Goal: Task Accomplishment & Management: Complete application form

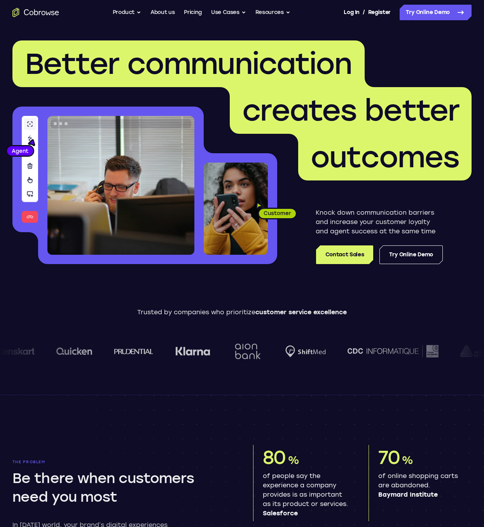
click at [407, 54] on h1 "Better communication creates better outcomes" at bounding box center [241, 110] width 459 height 140
click at [380, 14] on link "Register" at bounding box center [379, 13] width 23 height 16
click at [357, 255] on link "Contact Sales" at bounding box center [344, 254] width 57 height 19
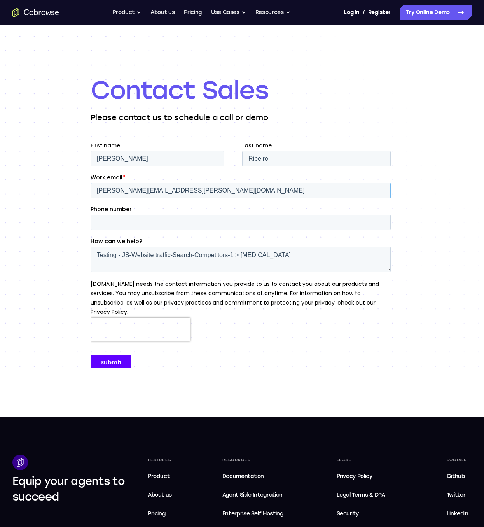
click at [223, 189] on input "joao.ribeiro+eaiaiqobchmi@cobrowse.io" at bounding box center [240, 191] width 300 height 16
paste input "1lxioq3t"
type input "joao.ribeiro+eaiaiqobchmi1lxioq3t@cobrowse.io"
drag, startPoint x: 117, startPoint y: 256, endPoint x: 321, endPoint y: 272, distance: 204.0
click at [321, 272] on textarea "Testing - JS-Website traffic-Search-Competitors-1 > Glia" at bounding box center [240, 260] width 300 height 26
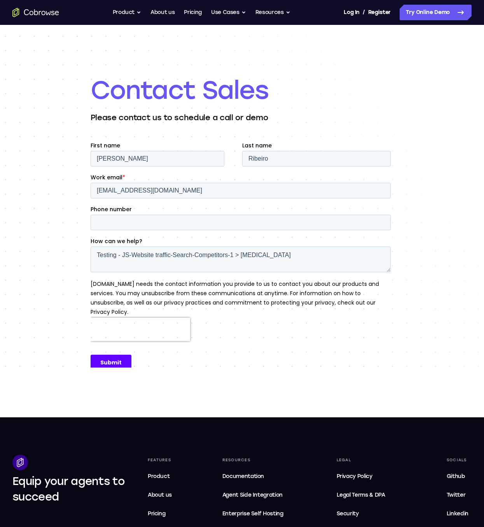
click at [25, 156] on div "Contact Sales Please contact us to schedule a call or demo" at bounding box center [242, 221] width 484 height 392
